Goal: Information Seeking & Learning: Learn about a topic

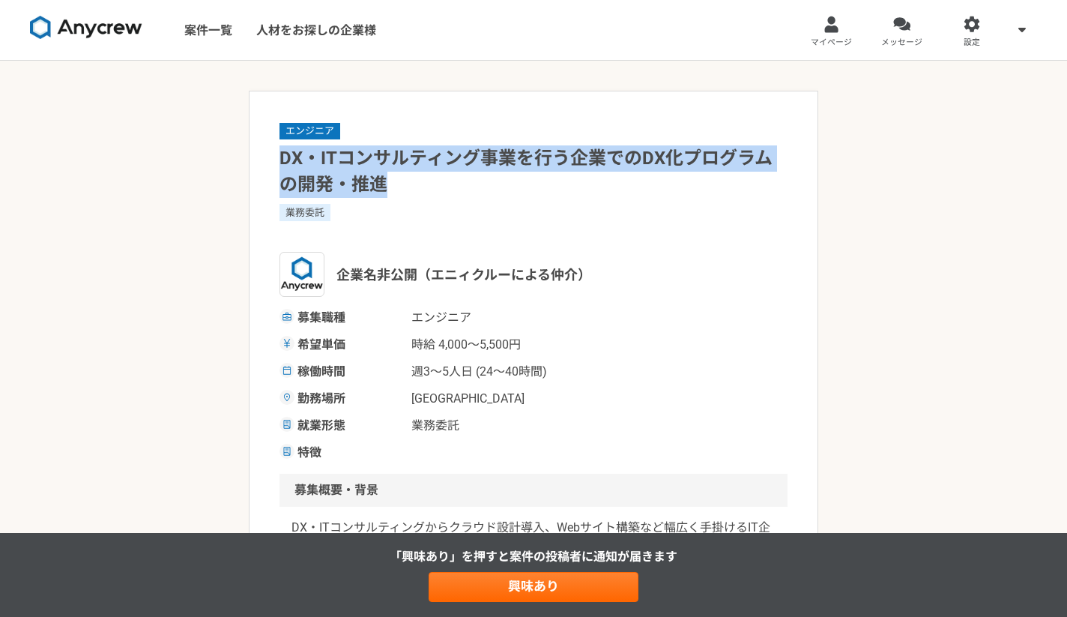
drag, startPoint x: 279, startPoint y: 156, endPoint x: 394, endPoint y: 176, distance: 117.2
click at [394, 176] on h1 "DX・ITコンサルティング事業を行う企業でのDX化プログラムの開発・推進" at bounding box center [534, 171] width 508 height 52
copy h1 "DX・ITコンサルティング事業を行う企業でのDX化プログラムの開発・推進"
click at [547, 353] on span "時給 4,000〜5,500円" at bounding box center [487, 345] width 150 height 18
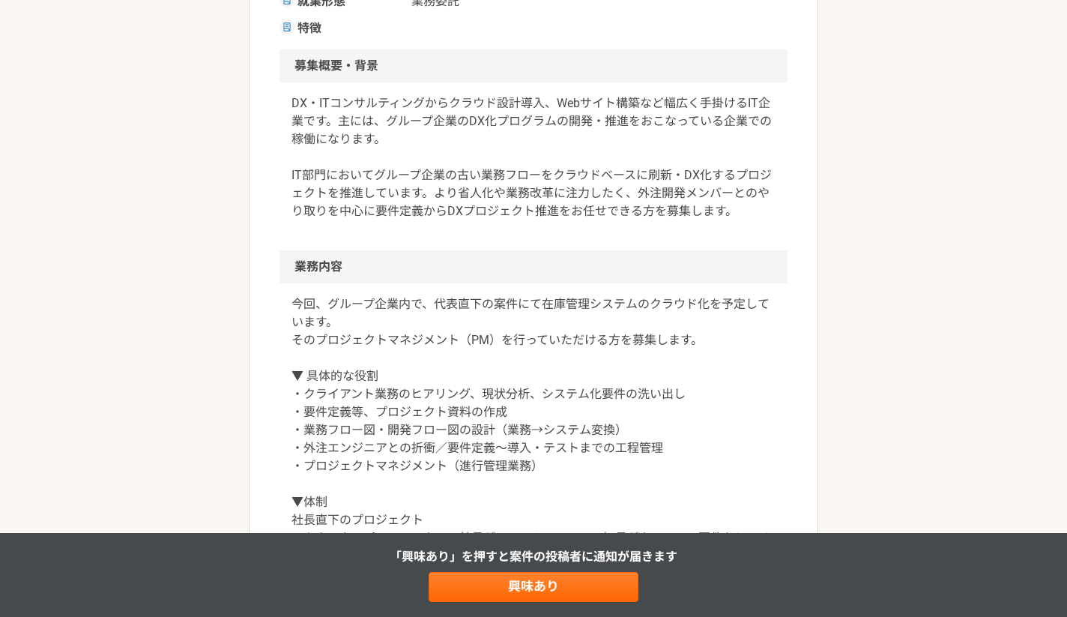
scroll to position [469, 0]
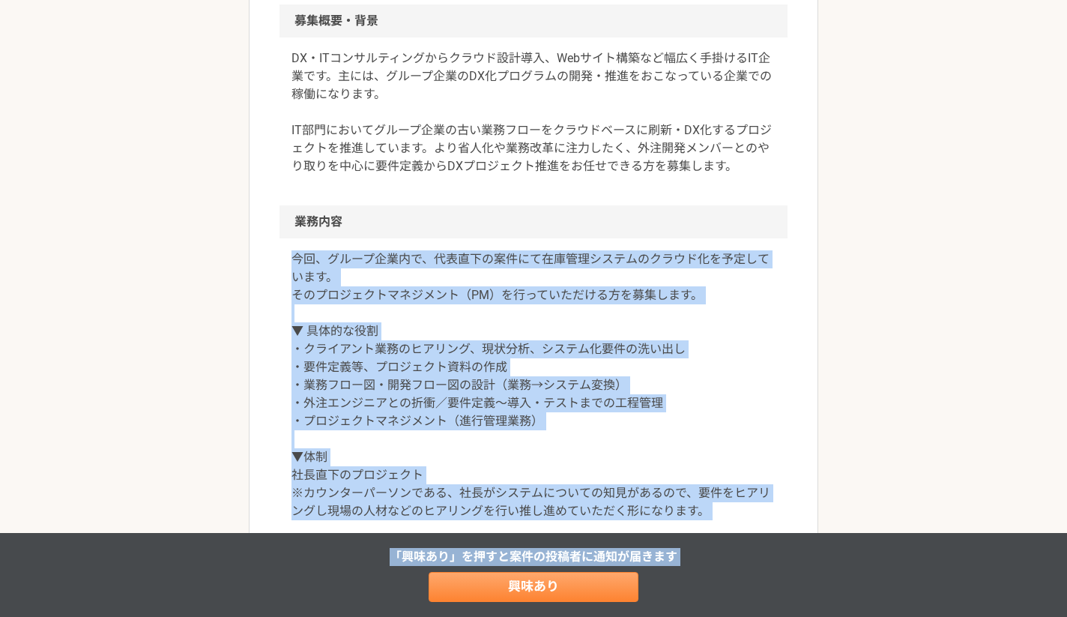
drag, startPoint x: 283, startPoint y: 260, endPoint x: 453, endPoint y: 585, distance: 367.1
click at [404, 474] on p "今回、グループ企業内で、代表直下の案件にて在庫管理システムのクラウド化を予定しています。 そのプロジェクトマネジメント（PM）を行っていただける方を募集します…" at bounding box center [534, 385] width 484 height 270
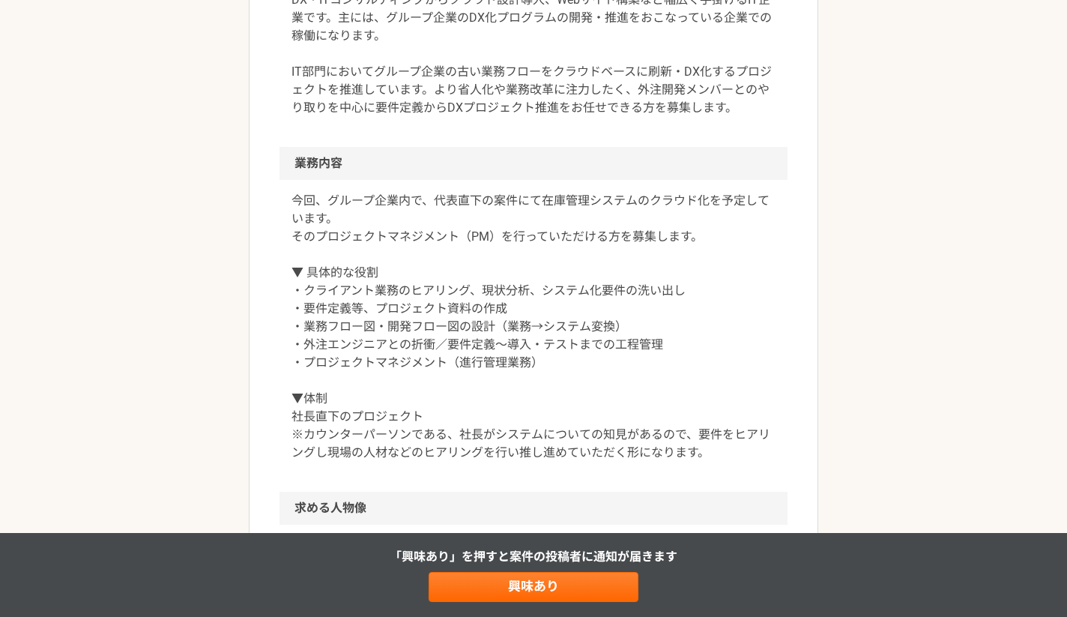
scroll to position [535, 0]
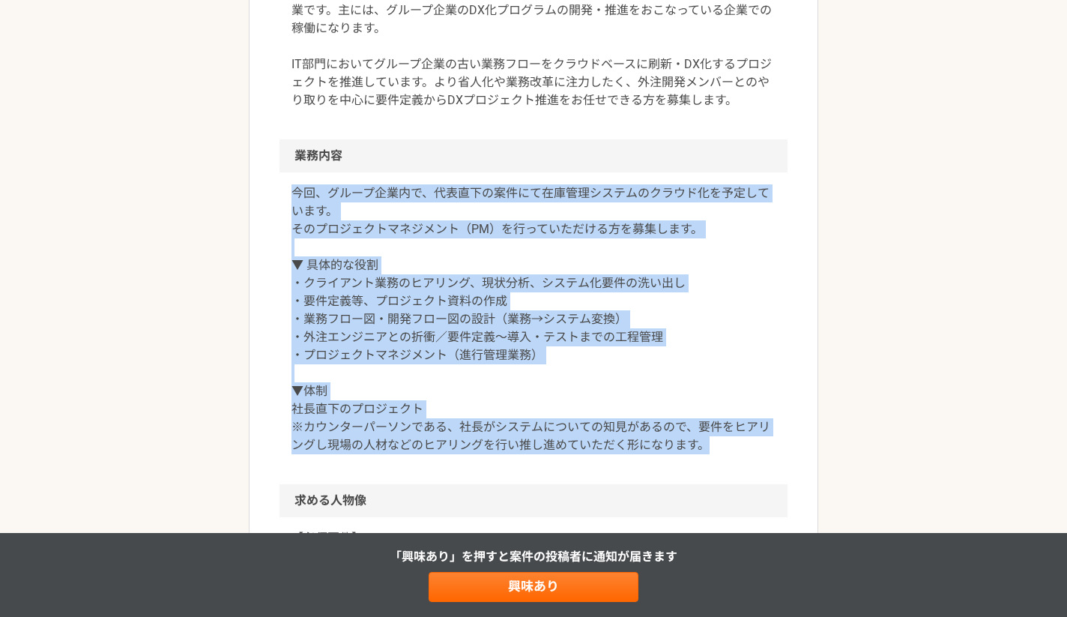
drag, startPoint x: 291, startPoint y: 190, endPoint x: 728, endPoint y: 440, distance: 503.6
click at [728, 440] on div "今回、グループ企業内で、代表直下の案件にて在庫管理システムのクラウド化を予定しています。 そのプロジェクトマネジメント（PM）を行っていただける方を募集します…" at bounding box center [534, 328] width 508 height 312
copy p "今回、グループ企業内で、代表直下の案件にて在庫管理システムのクラウド化を予定しています。 そのプロジェクトマネジメント（PM）を行っていただける方を募集します…"
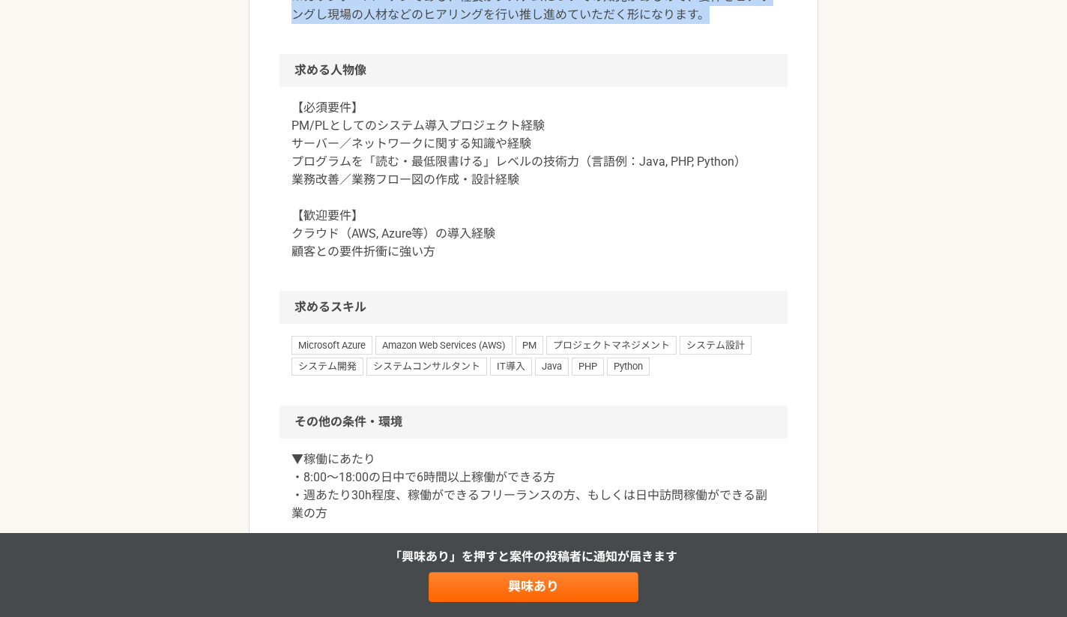
scroll to position [1019, 0]
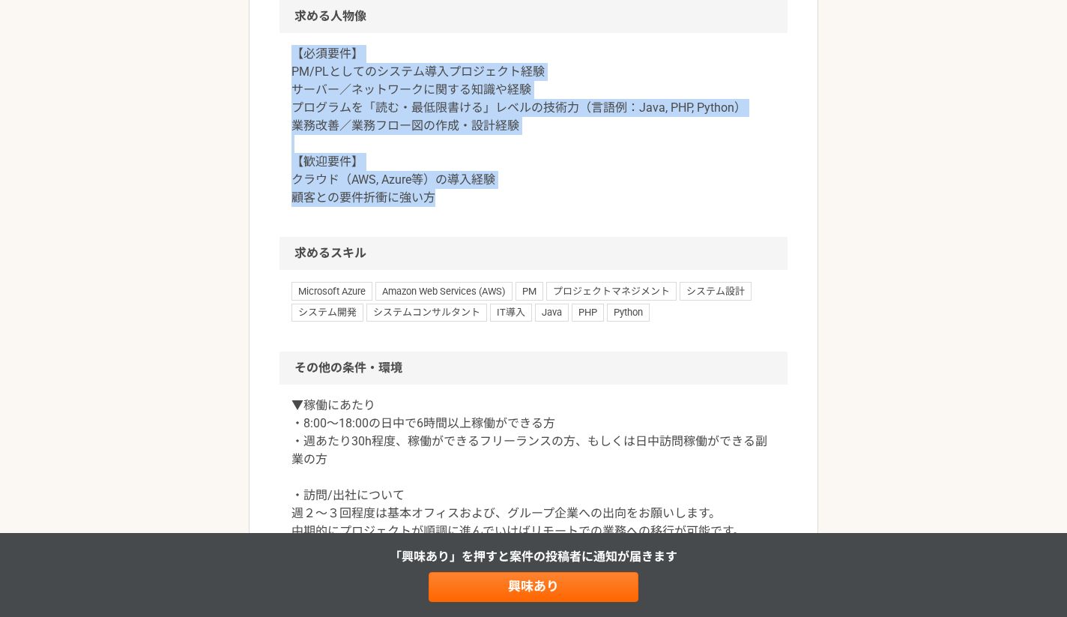
drag, startPoint x: 292, startPoint y: 52, endPoint x: 471, endPoint y: 199, distance: 231.1
click at [471, 199] on p "【必須要件】 PM/PLとしてのシステム導入プロジェクト経験 サーバー／ネットワークに関する知識や経験 プログラムを「読む・最低限書ける」レベルの技術力（言語…" at bounding box center [534, 126] width 484 height 162
copy p "【必須要件】 PM/PLとしてのシステム導入プロジェクト経験 サーバー／ネットワークに関する知識や経験 プログラムを「読む・最低限書ける」レベルの技術力（言語…"
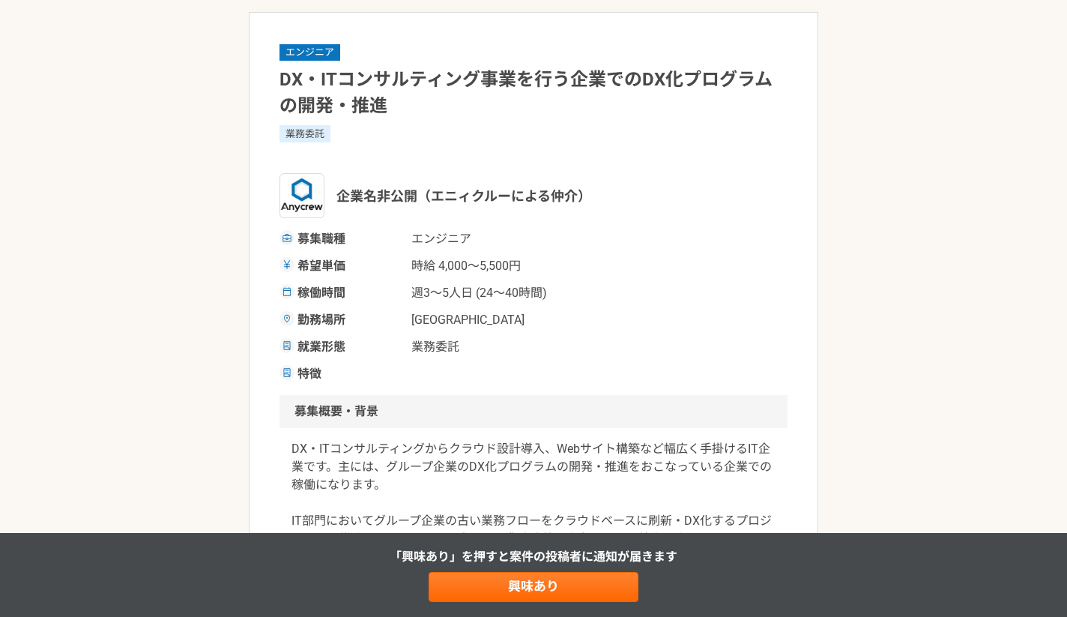
scroll to position [0, 0]
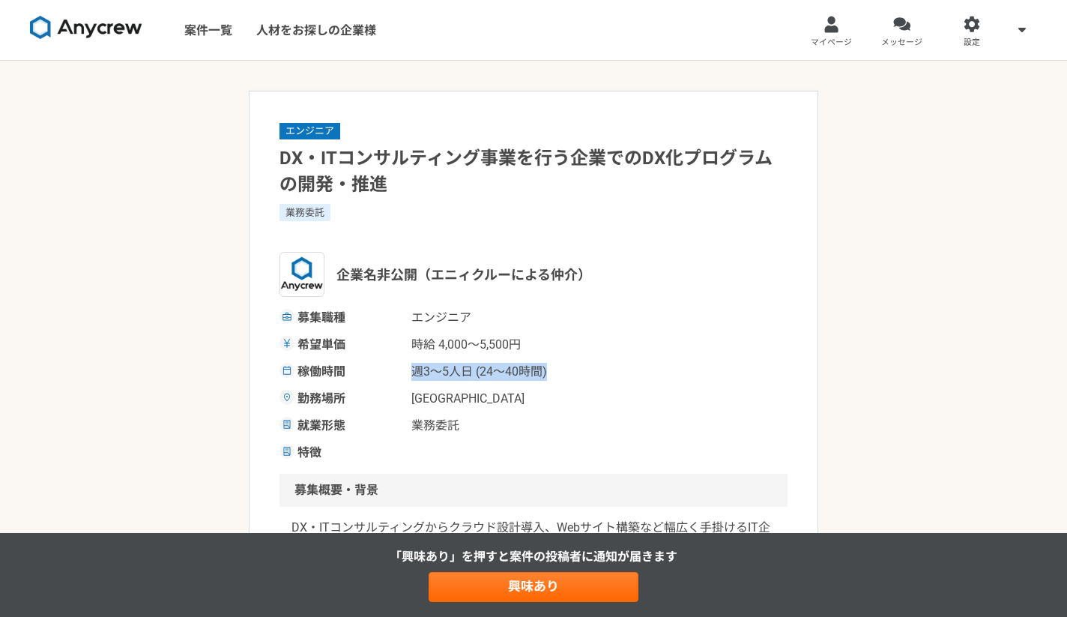
drag, startPoint x: 552, startPoint y: 372, endPoint x: 409, endPoint y: 370, distance: 142.4
click at [409, 370] on div "稼働時間 週3〜5人日 (24〜40時間)" at bounding box center [534, 372] width 508 height 18
copy span "週3〜5人日 (24〜40時間)"
